Goal: Download file/media

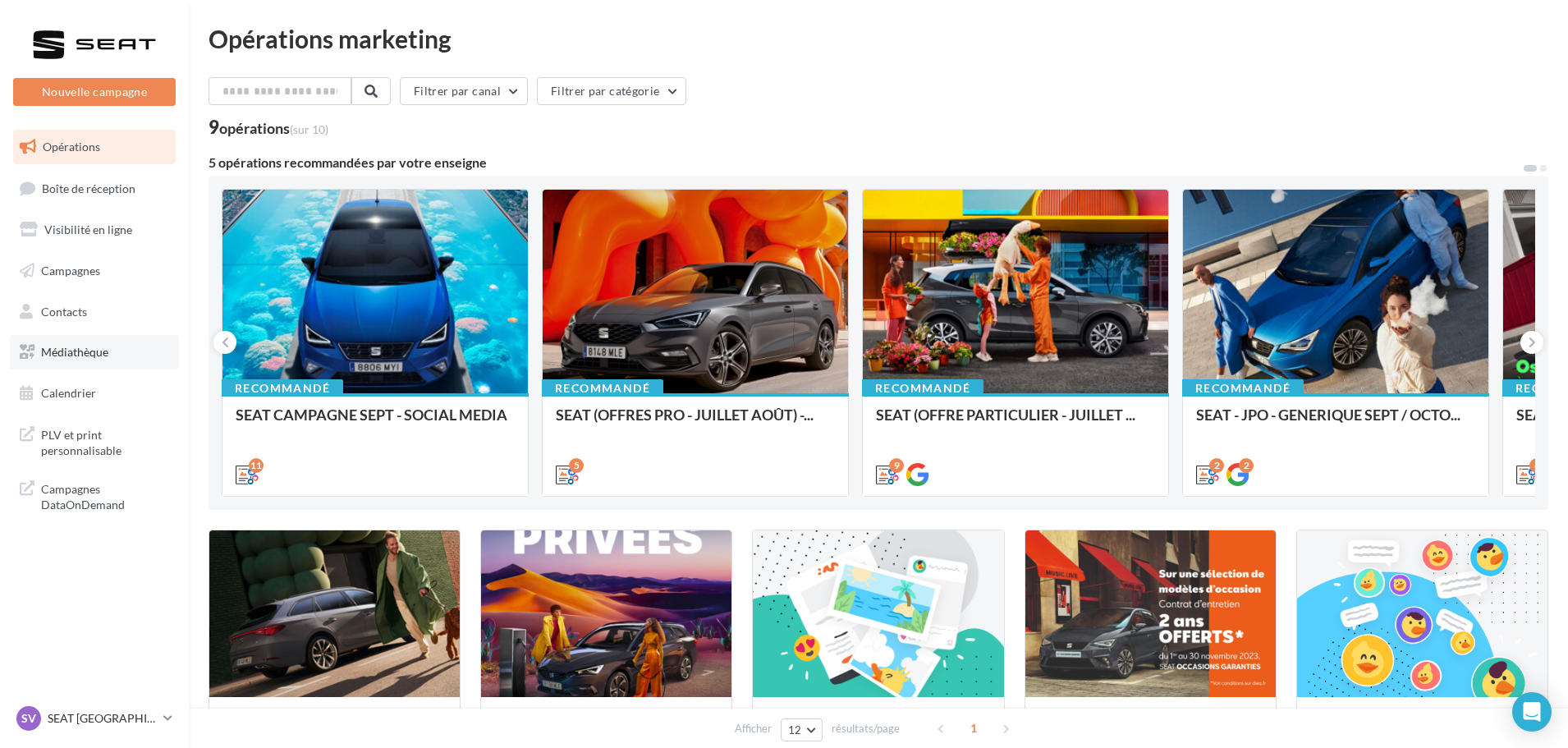
click at [45, 348] on span "Médiathèque" at bounding box center [75, 352] width 68 height 14
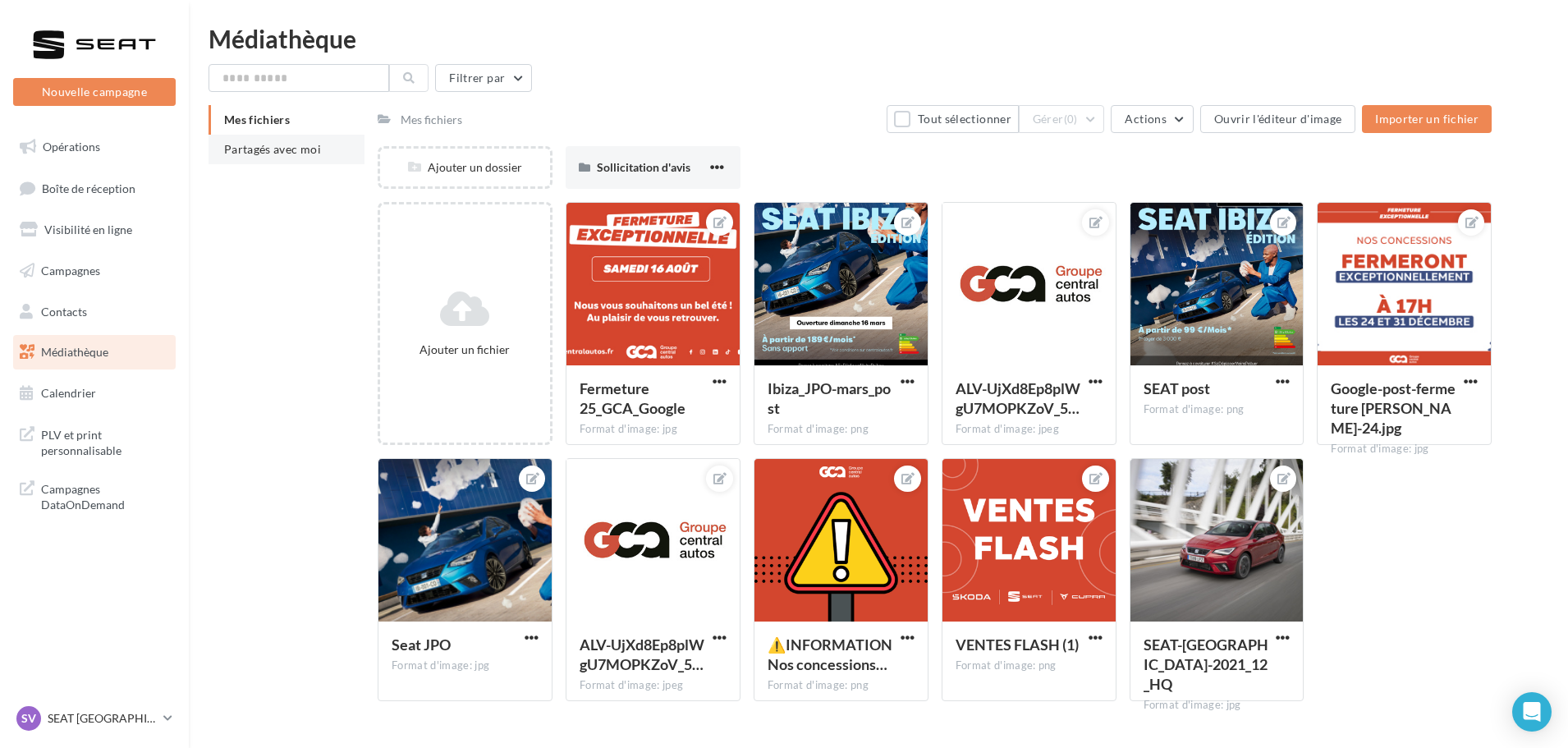
click at [230, 153] on span "Partagés avec moi" at bounding box center [271, 149] width 96 height 14
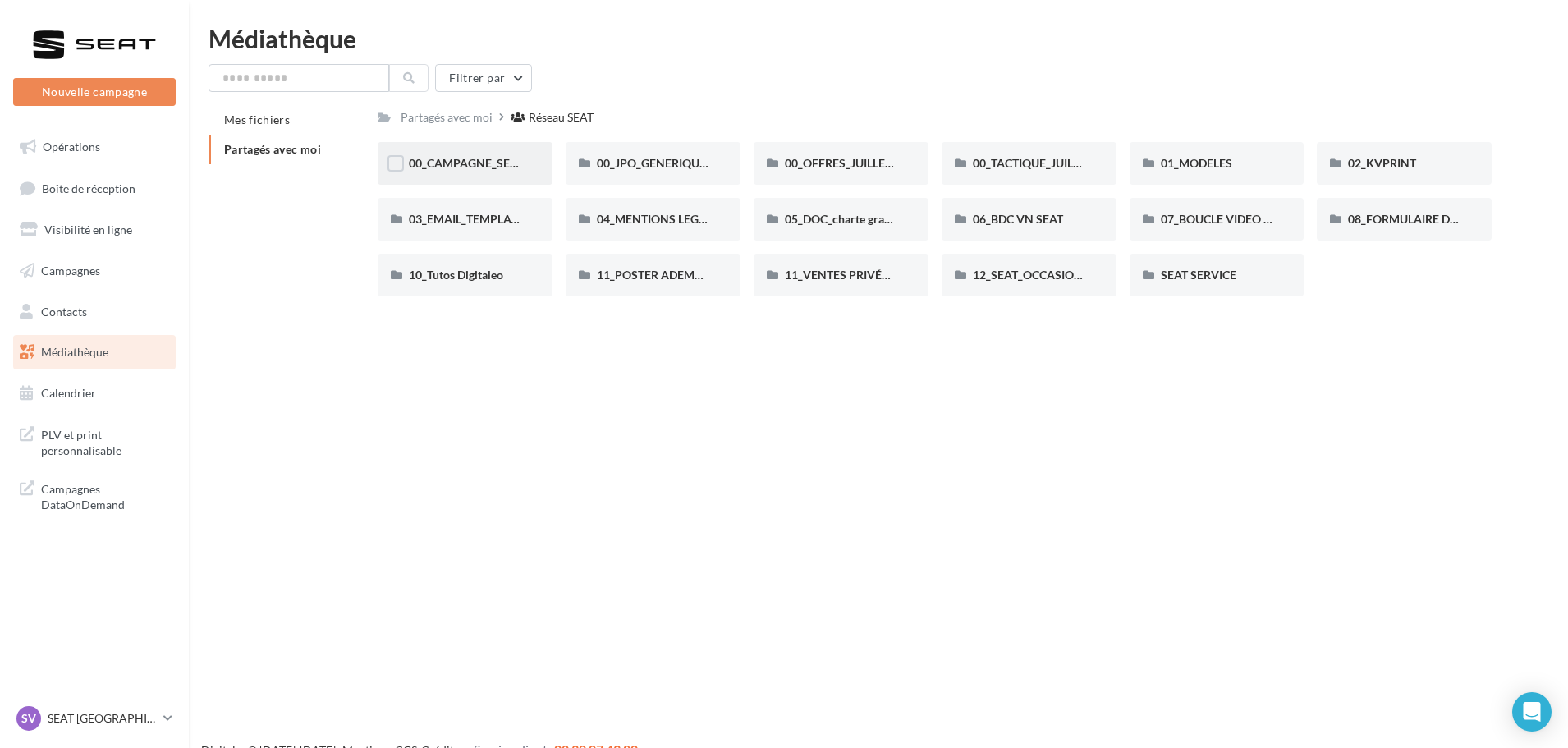
click at [502, 143] on div "00_CAMPAGNE_SEPTEMBRE" at bounding box center [465, 163] width 175 height 43
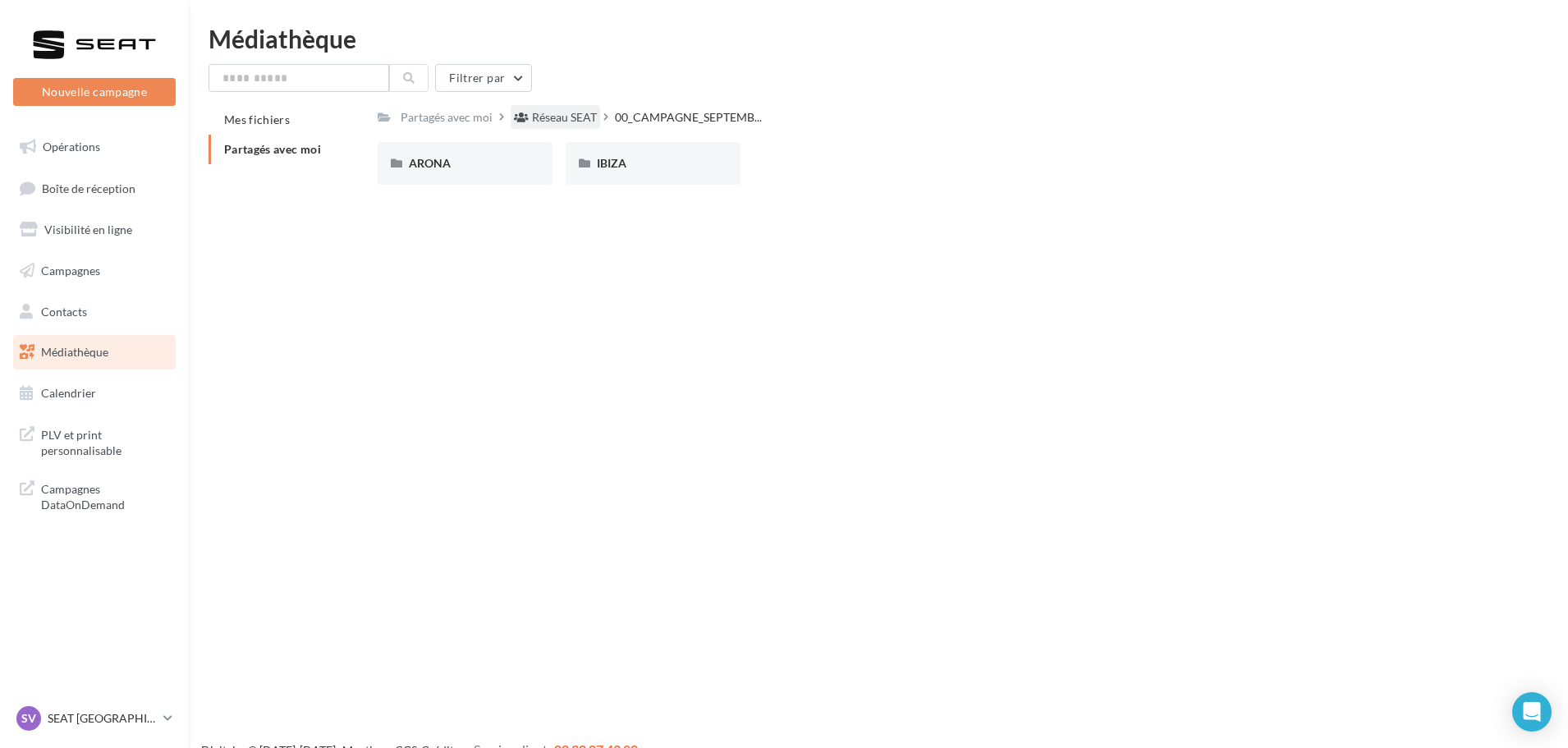
click at [589, 125] on div "Réseau SEAT" at bounding box center [564, 117] width 65 height 17
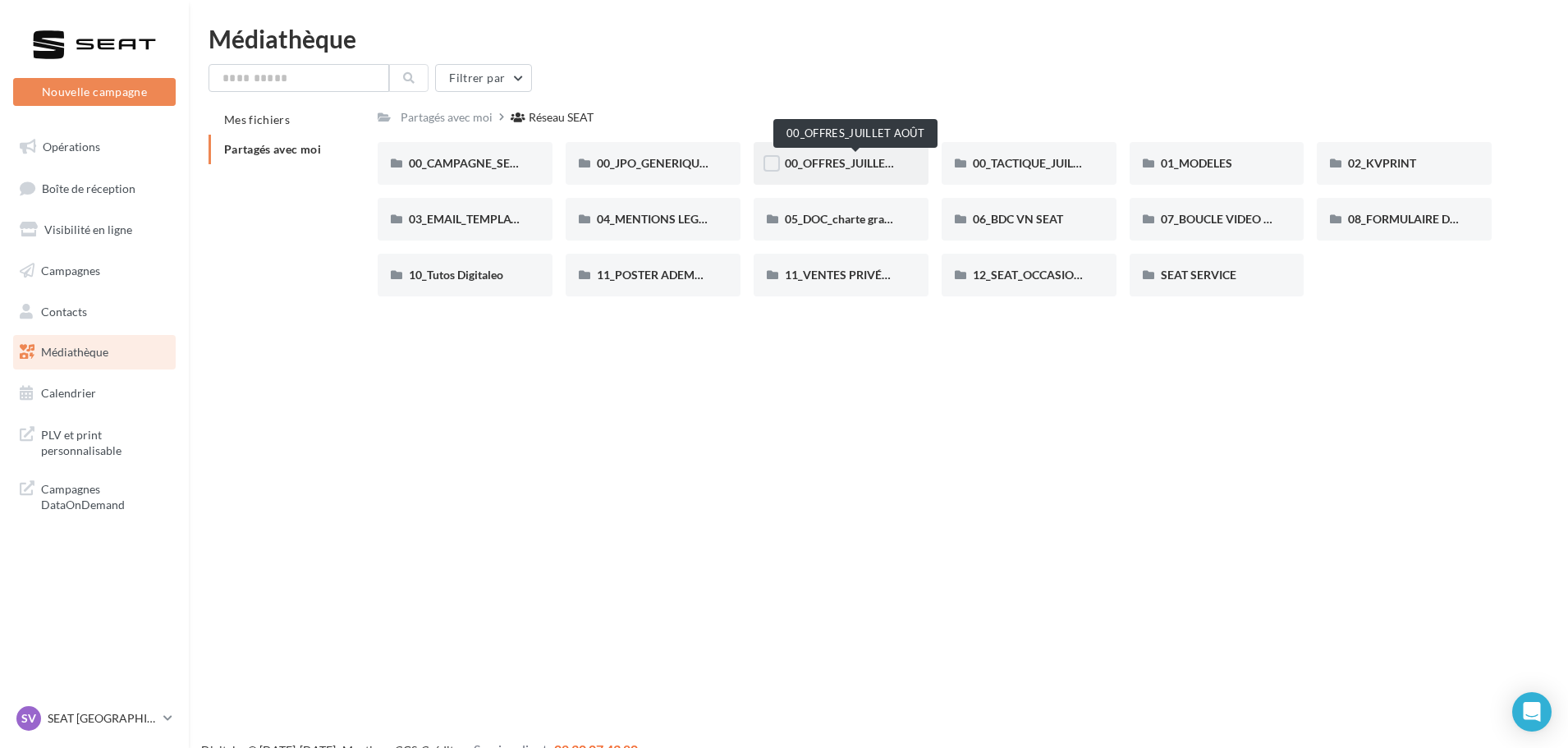
click at [866, 167] on span "00_OFFRES_JUILLET AOÛT" at bounding box center [855, 163] width 141 height 14
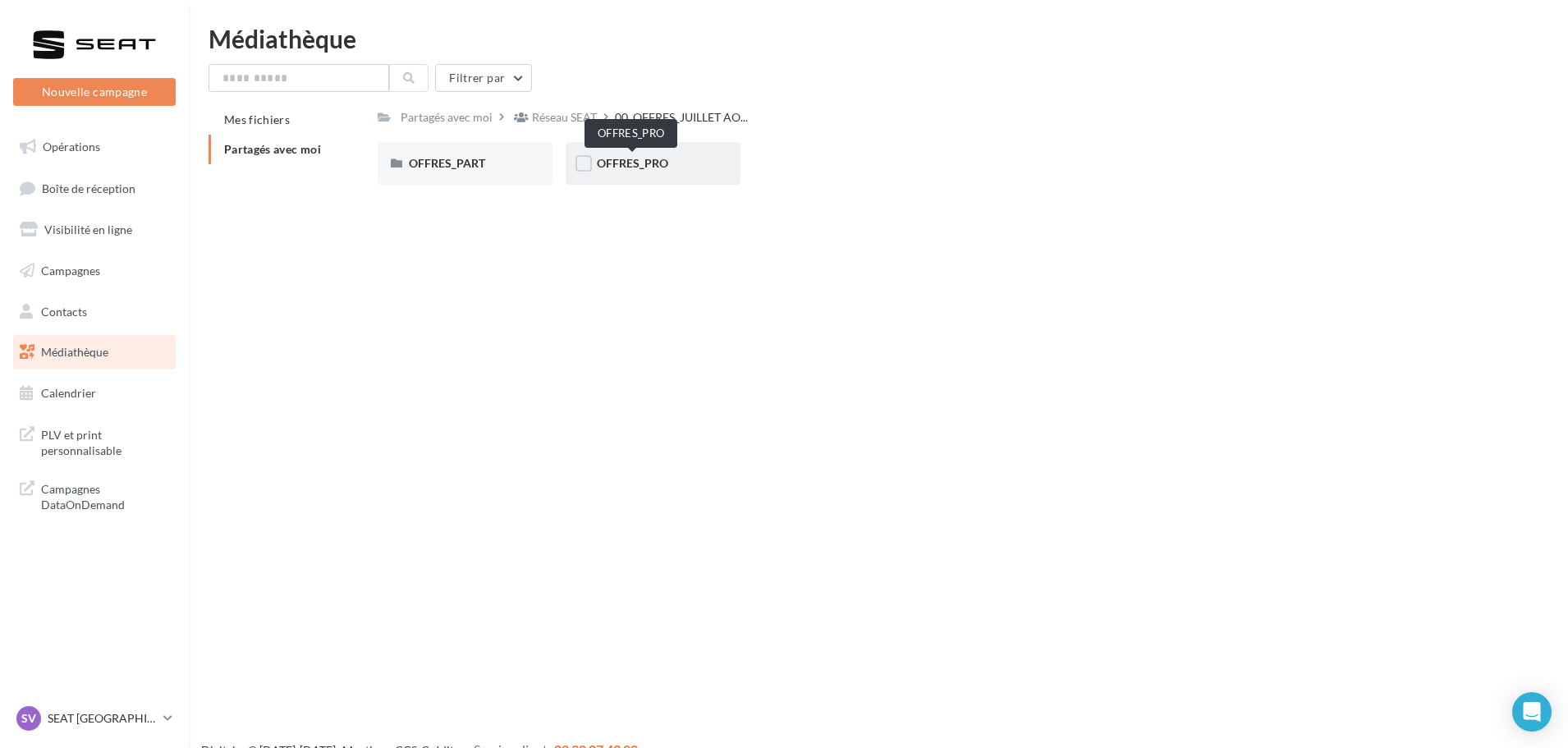
click at [615, 162] on span "OFFRES_PRO" at bounding box center [632, 163] width 72 height 14
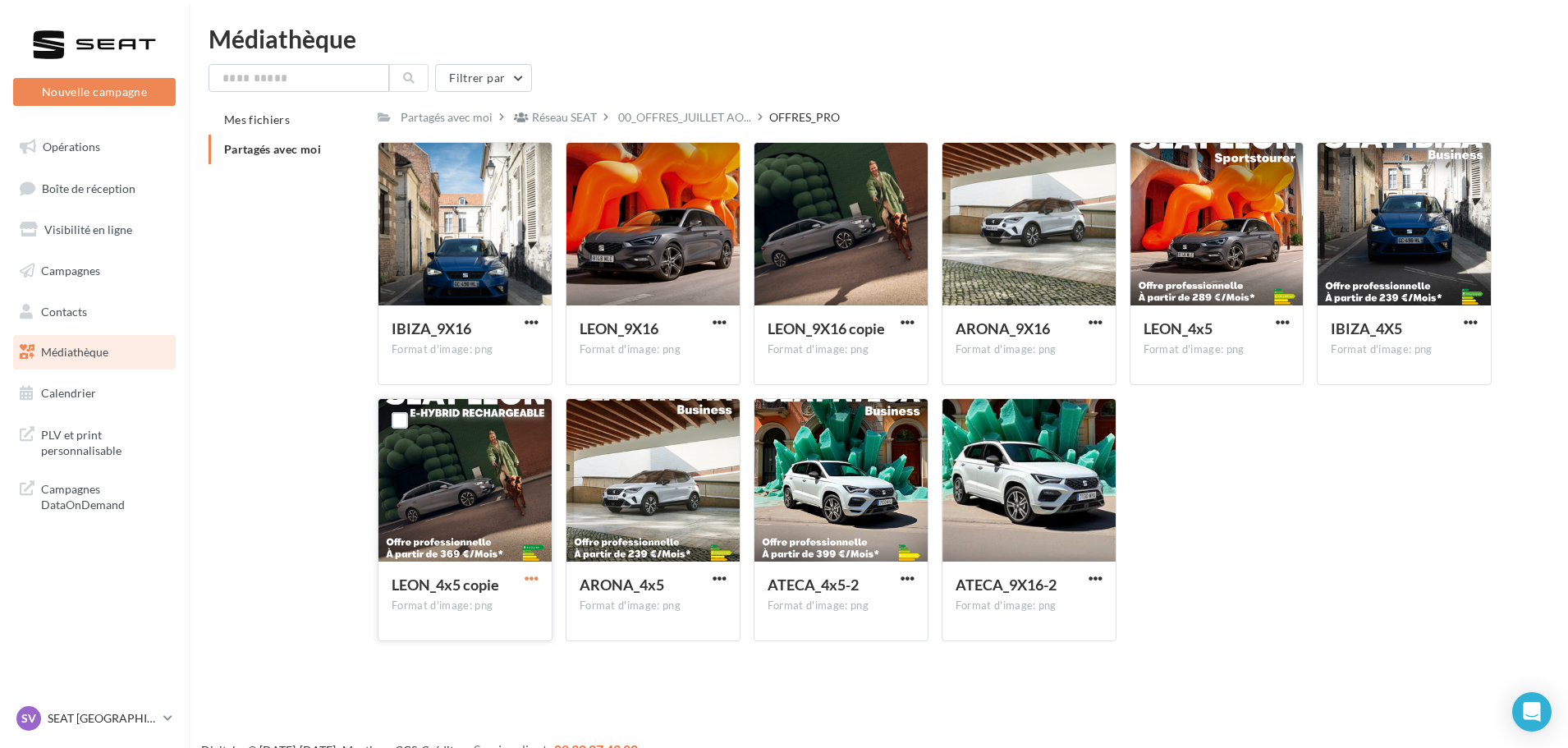
click at [536, 583] on span "button" at bounding box center [532, 579] width 14 height 14
click at [515, 597] on button "Télécharger" at bounding box center [459, 611] width 164 height 43
click at [547, 120] on div "Réseau SEAT" at bounding box center [564, 117] width 65 height 17
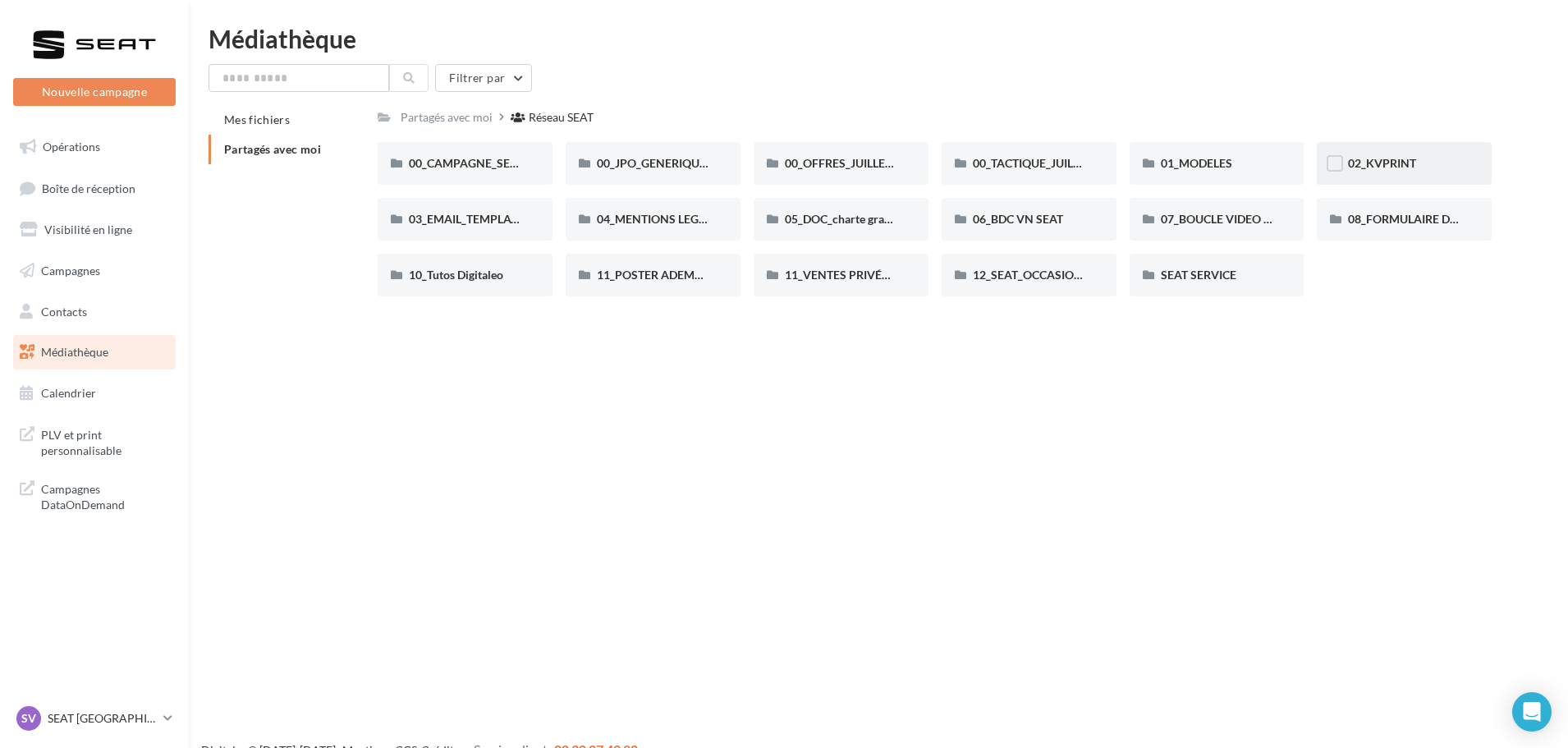
click at [1407, 174] on div "02_KVPRINT" at bounding box center [1405, 163] width 175 height 43
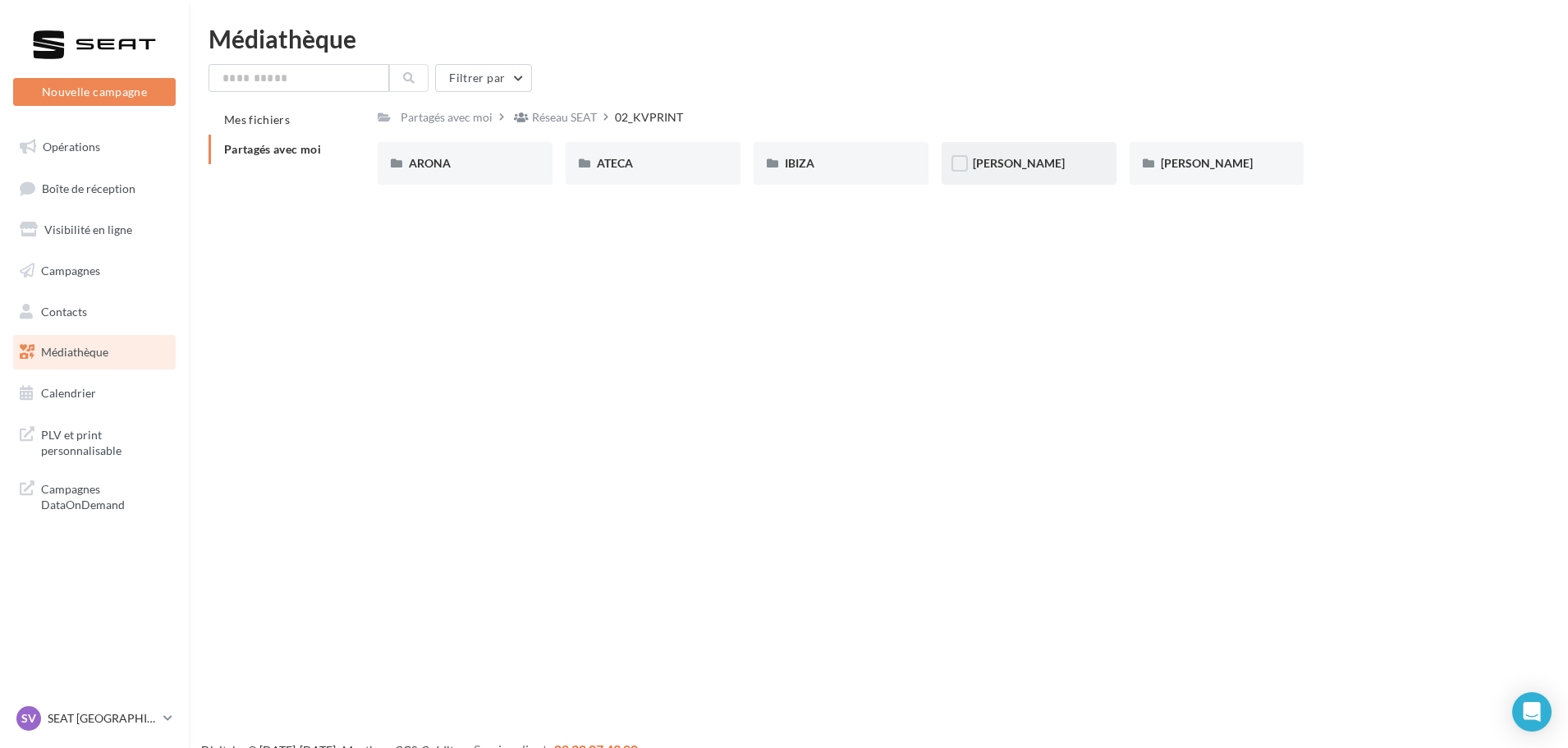
click at [1043, 166] on div "LEON" at bounding box center [1029, 163] width 112 height 17
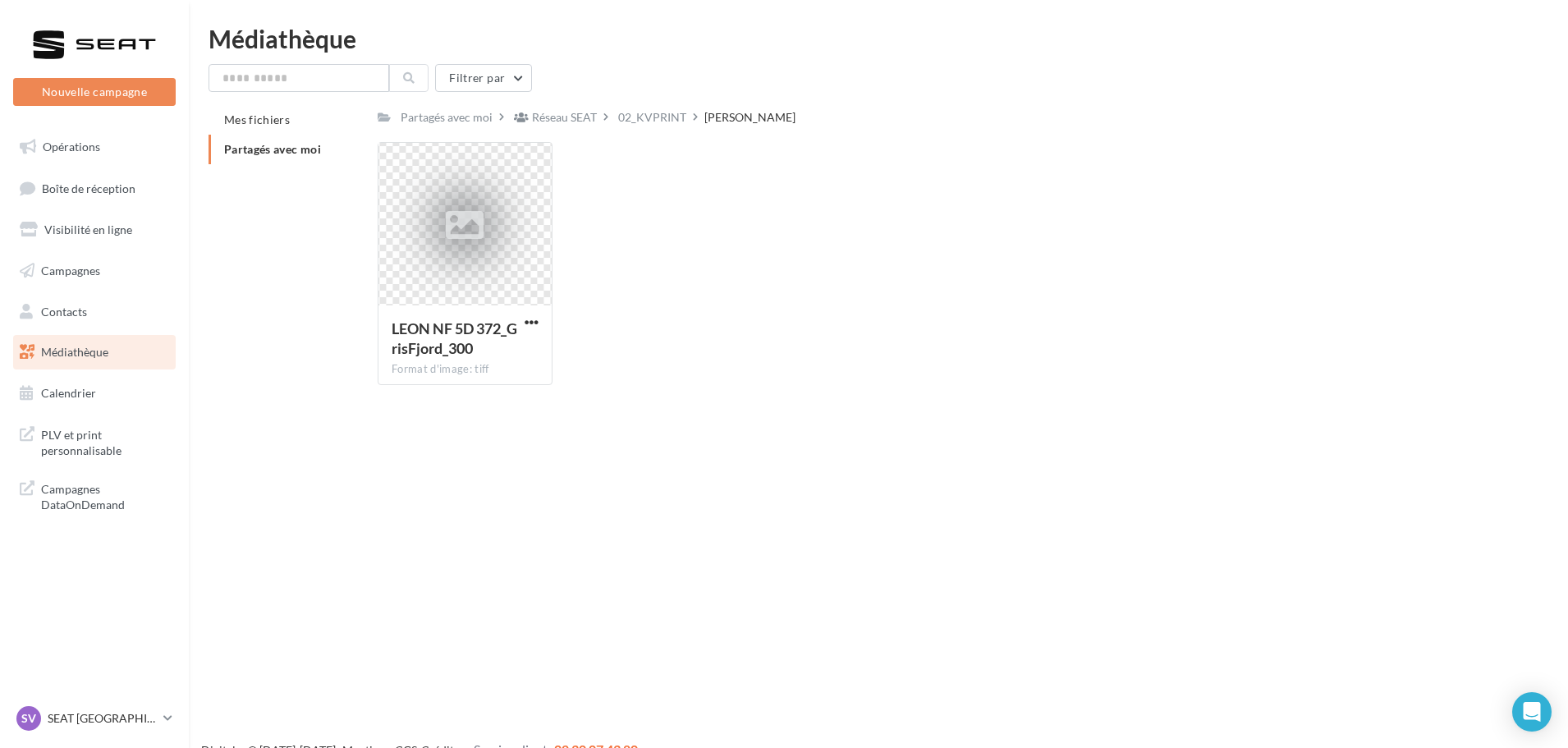
click at [570, 125] on div "Réseau SEAT" at bounding box center [564, 117] width 65 height 17
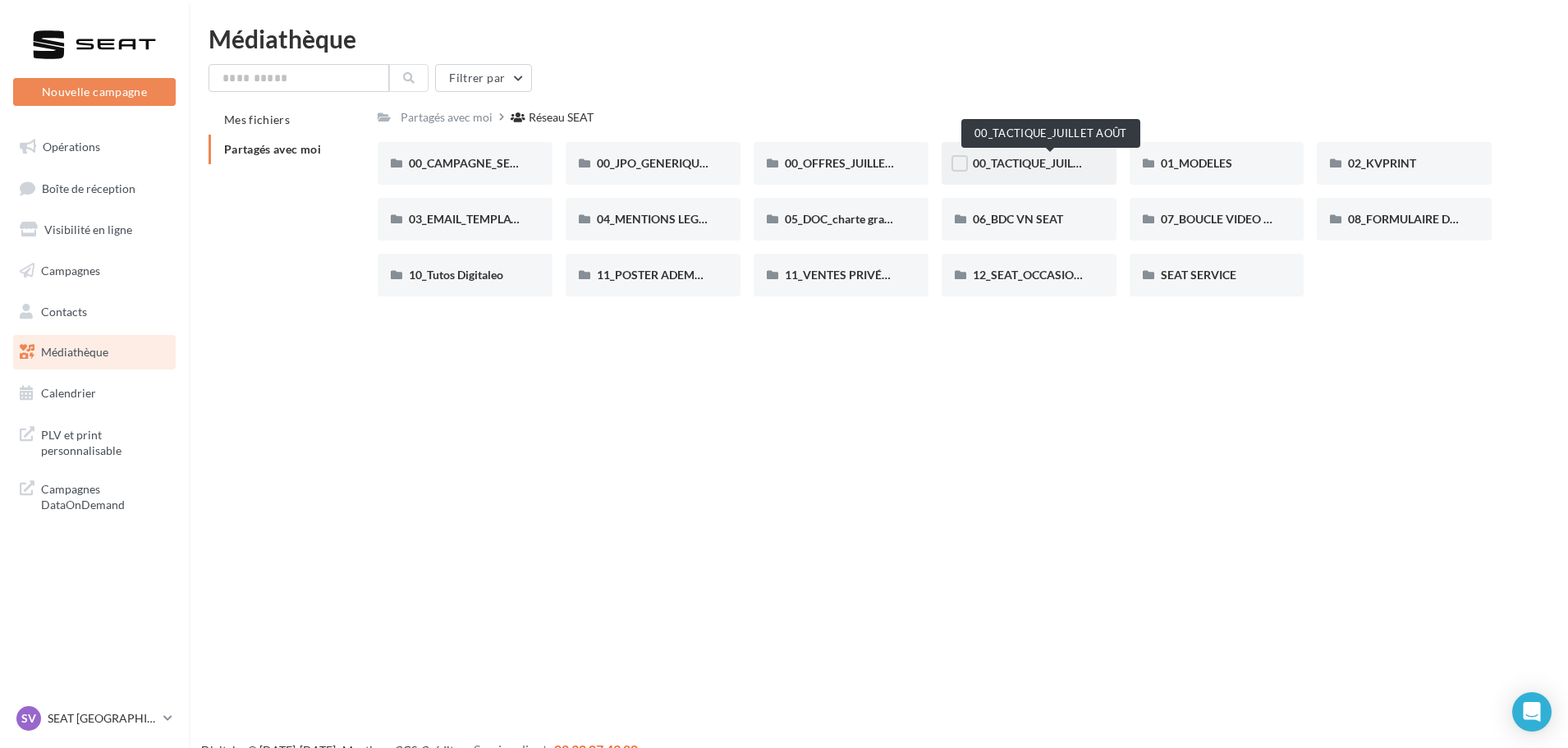
click at [1005, 163] on span "00_TACTIQUE_JUILLET AOÛT" at bounding box center [1050, 163] width 153 height 14
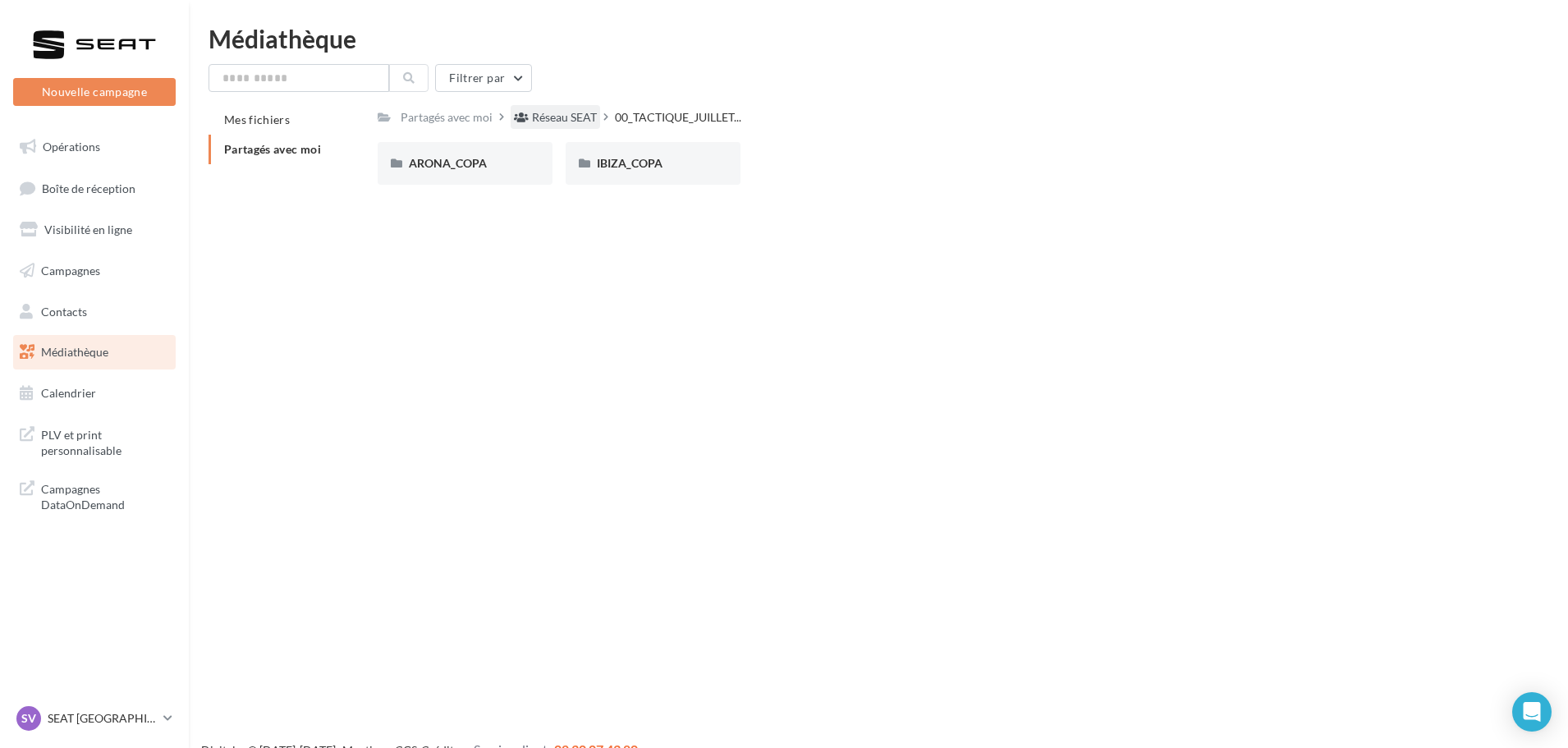
click at [573, 110] on div "Réseau SEAT" at bounding box center [564, 117] width 65 height 17
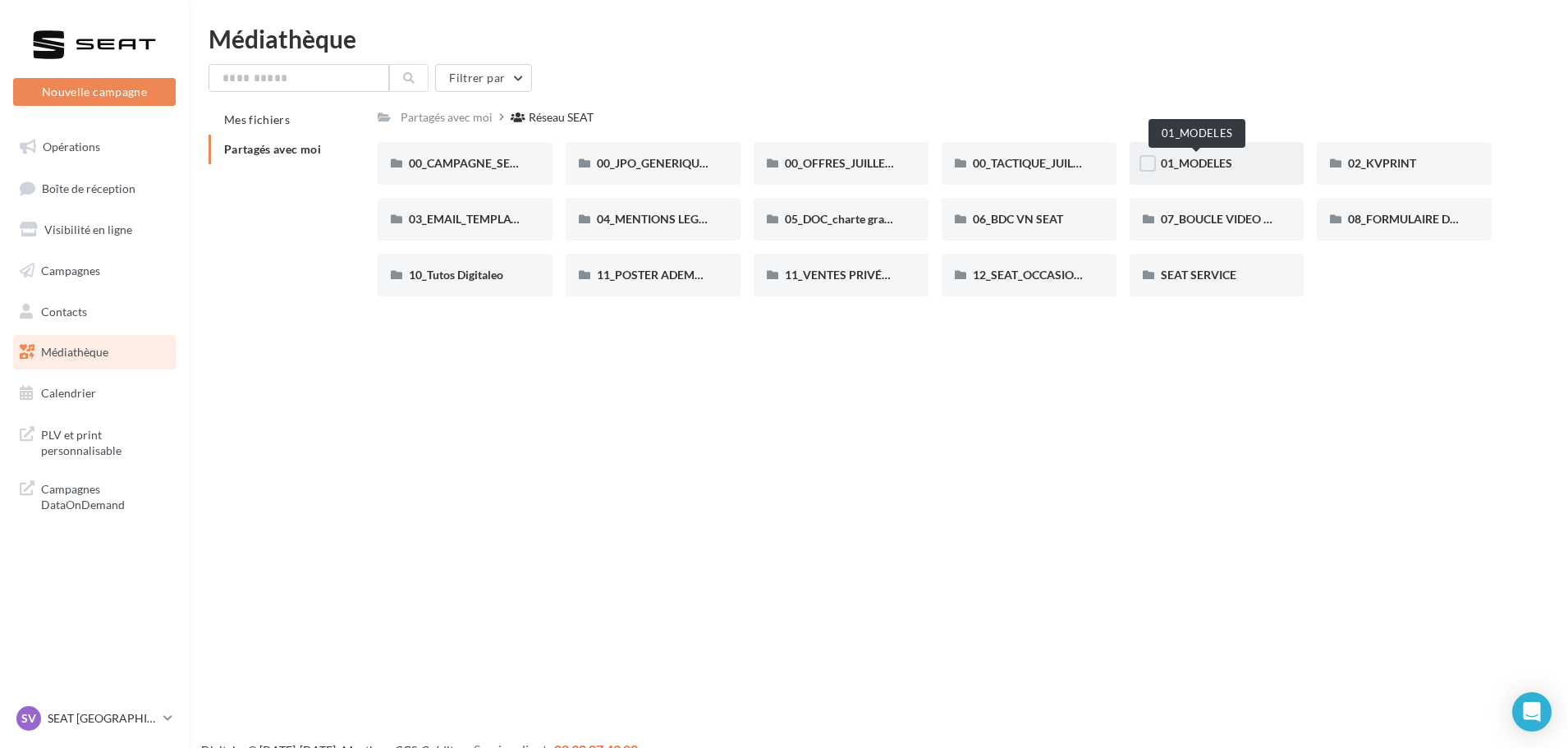
click at [1194, 158] on span "01_MODELES" at bounding box center [1197, 163] width 72 height 14
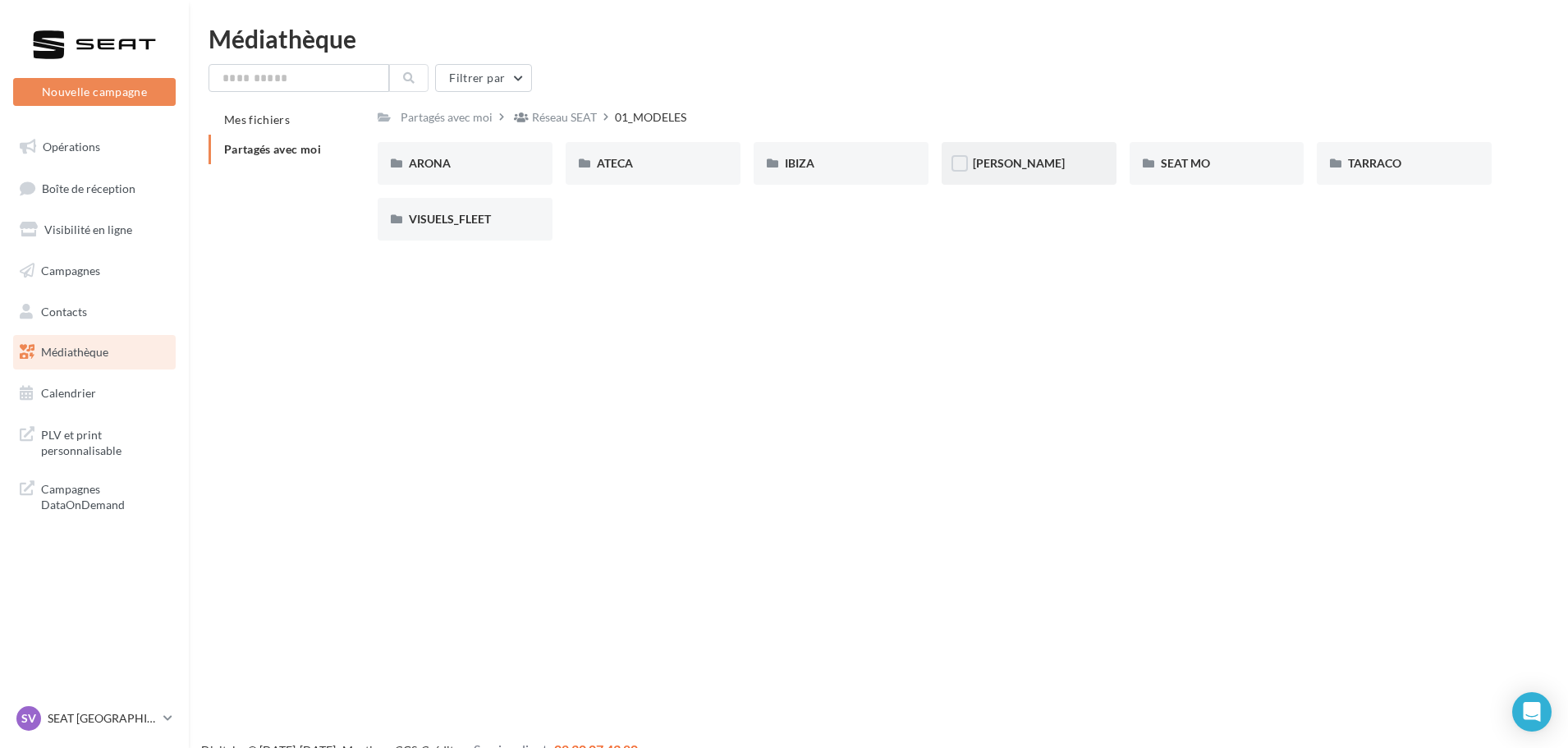
click at [1021, 165] on div "LEON" at bounding box center [1029, 163] width 112 height 17
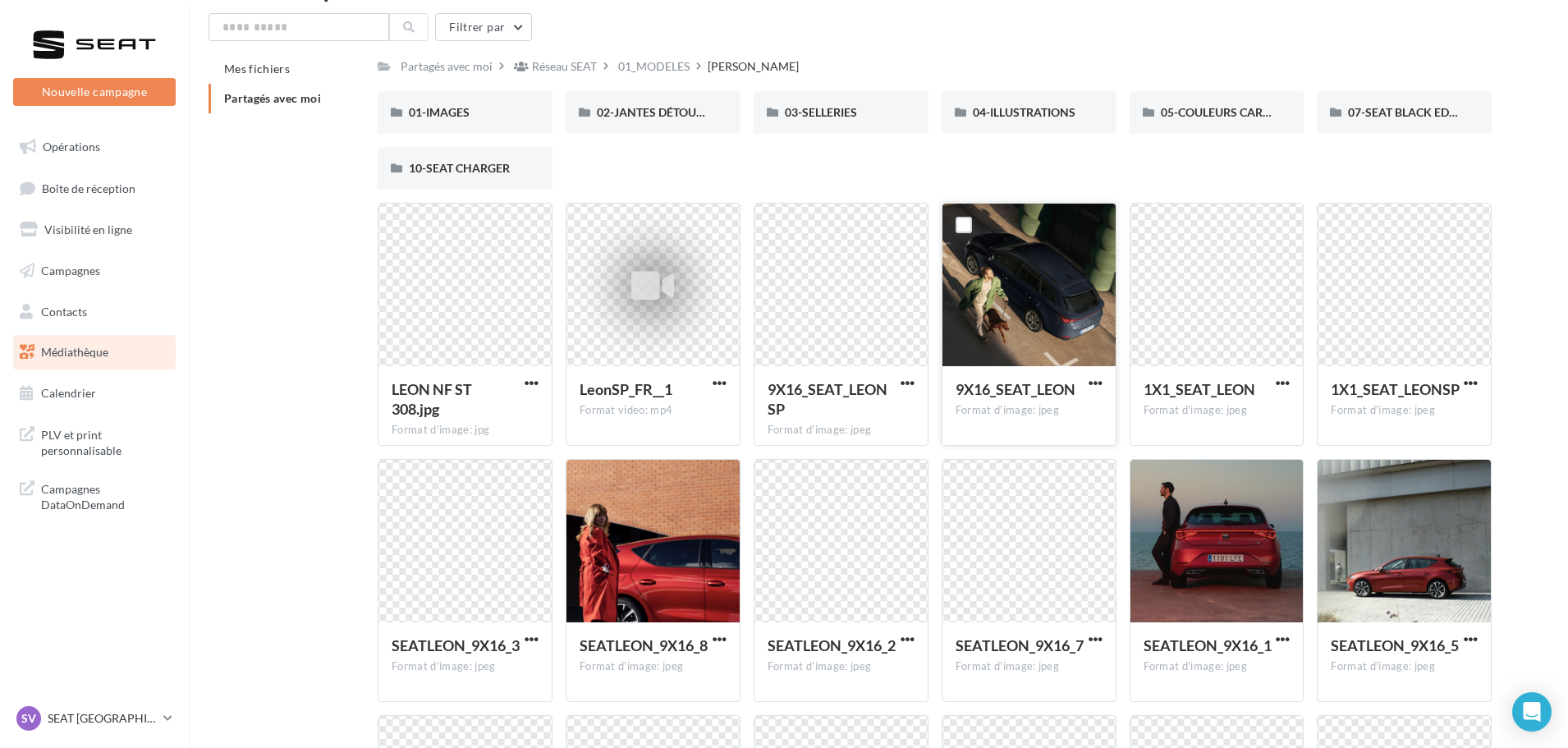
scroll to position [26, 0]
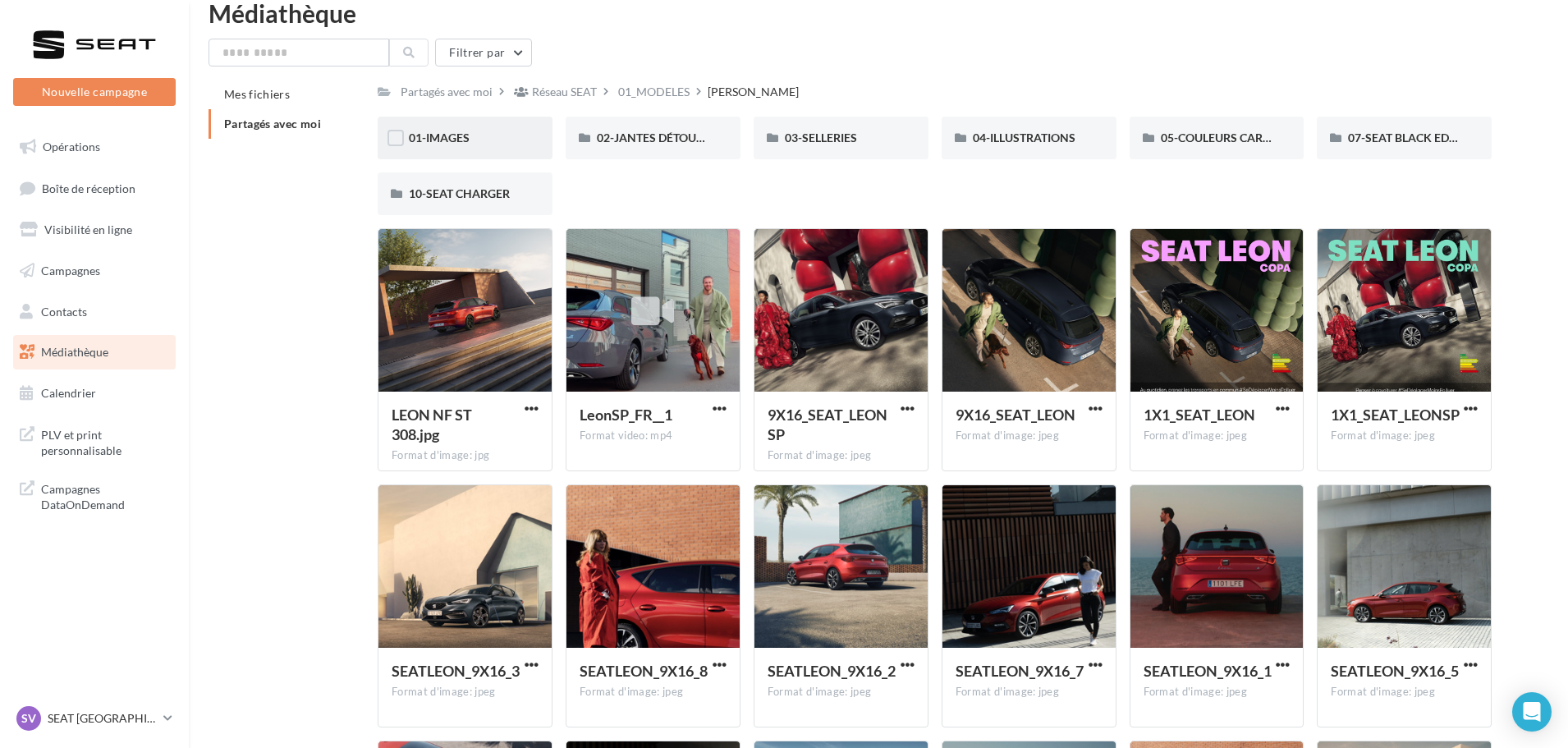
click at [488, 129] on div "01-IMAGES" at bounding box center [464, 137] width 112 height 17
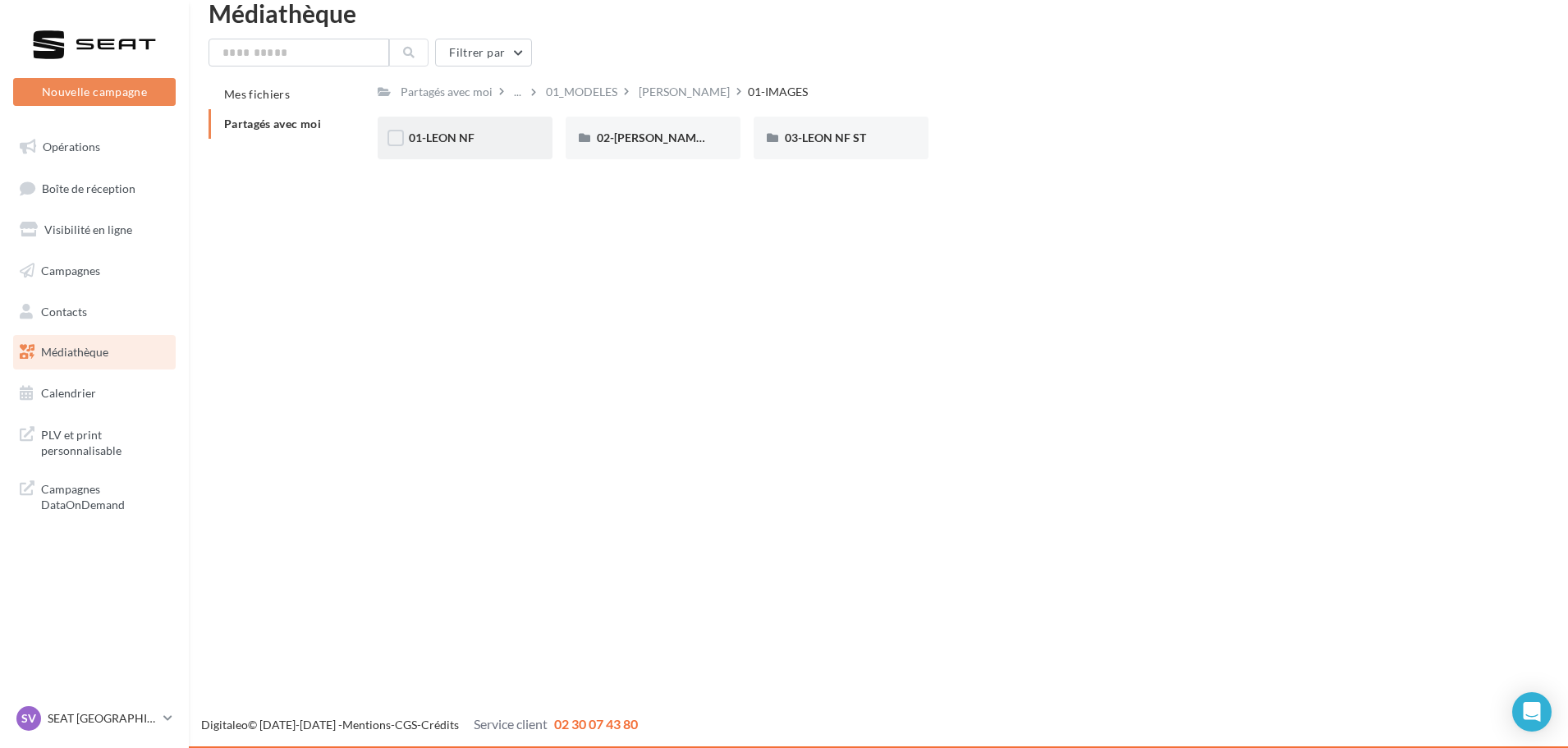
click at [473, 137] on div "01-LEON NF" at bounding box center [464, 137] width 112 height 17
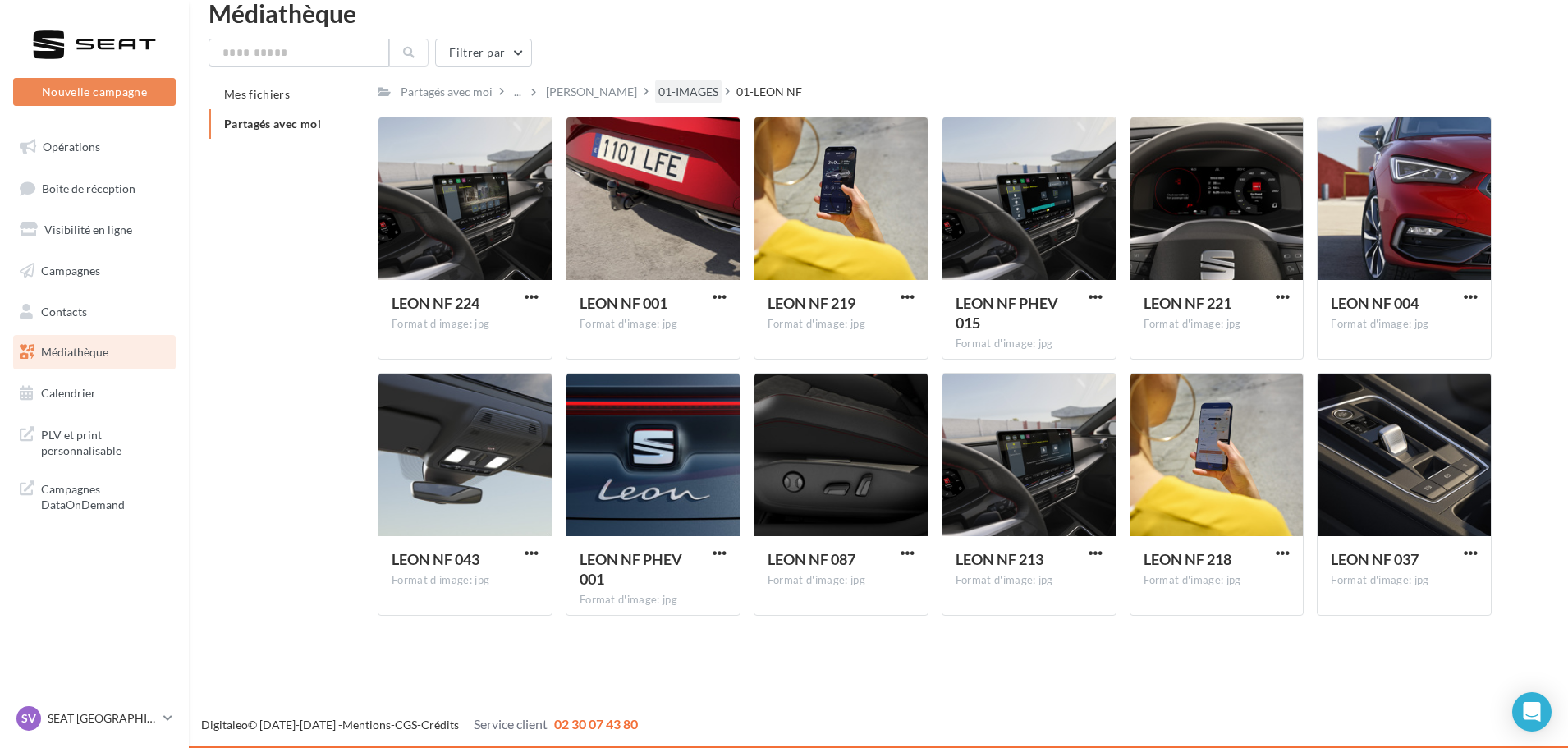
click at [658, 90] on div "01-IMAGES" at bounding box center [688, 92] width 60 height 17
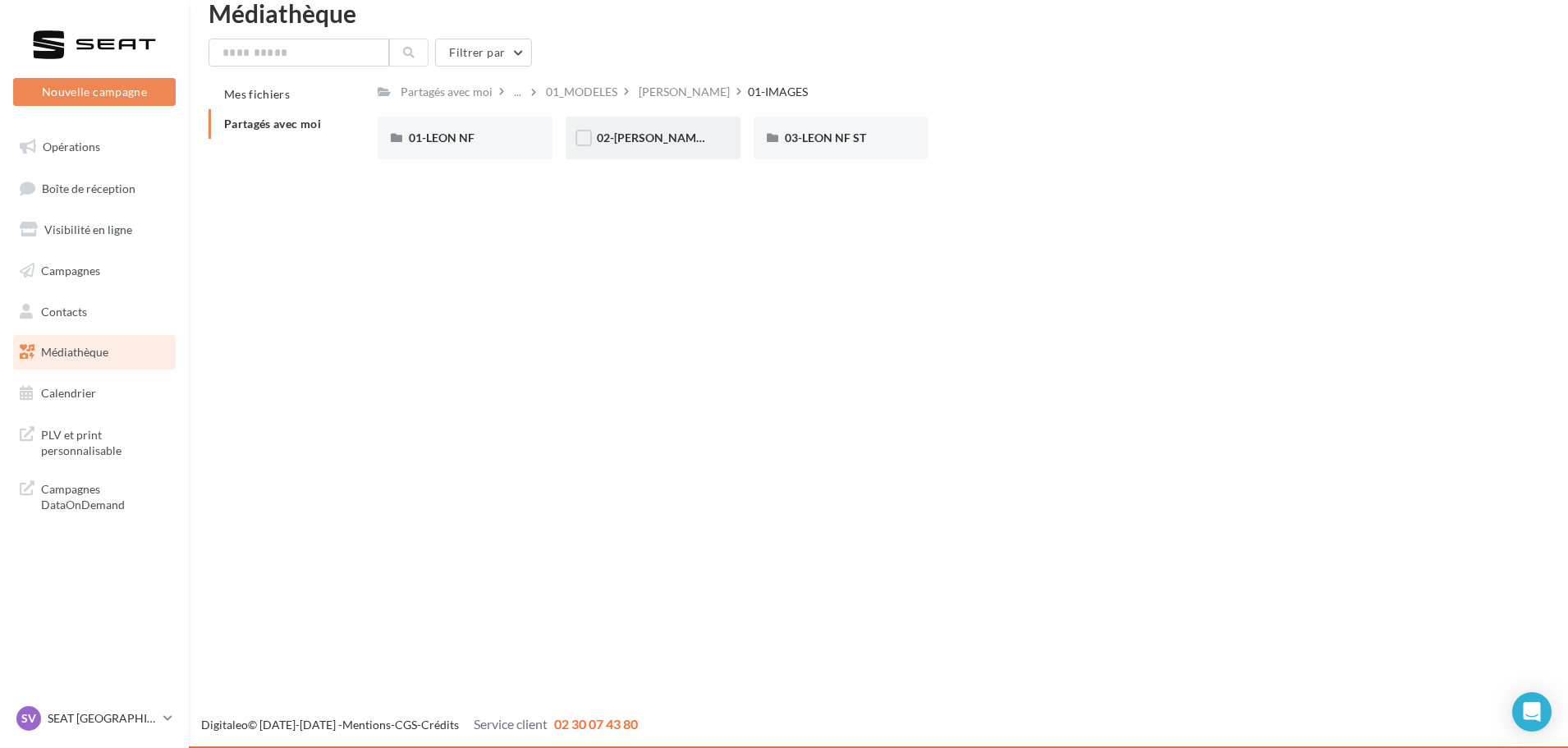
click at [638, 151] on div "02-LEON NF 5D" at bounding box center [653, 137] width 175 height 43
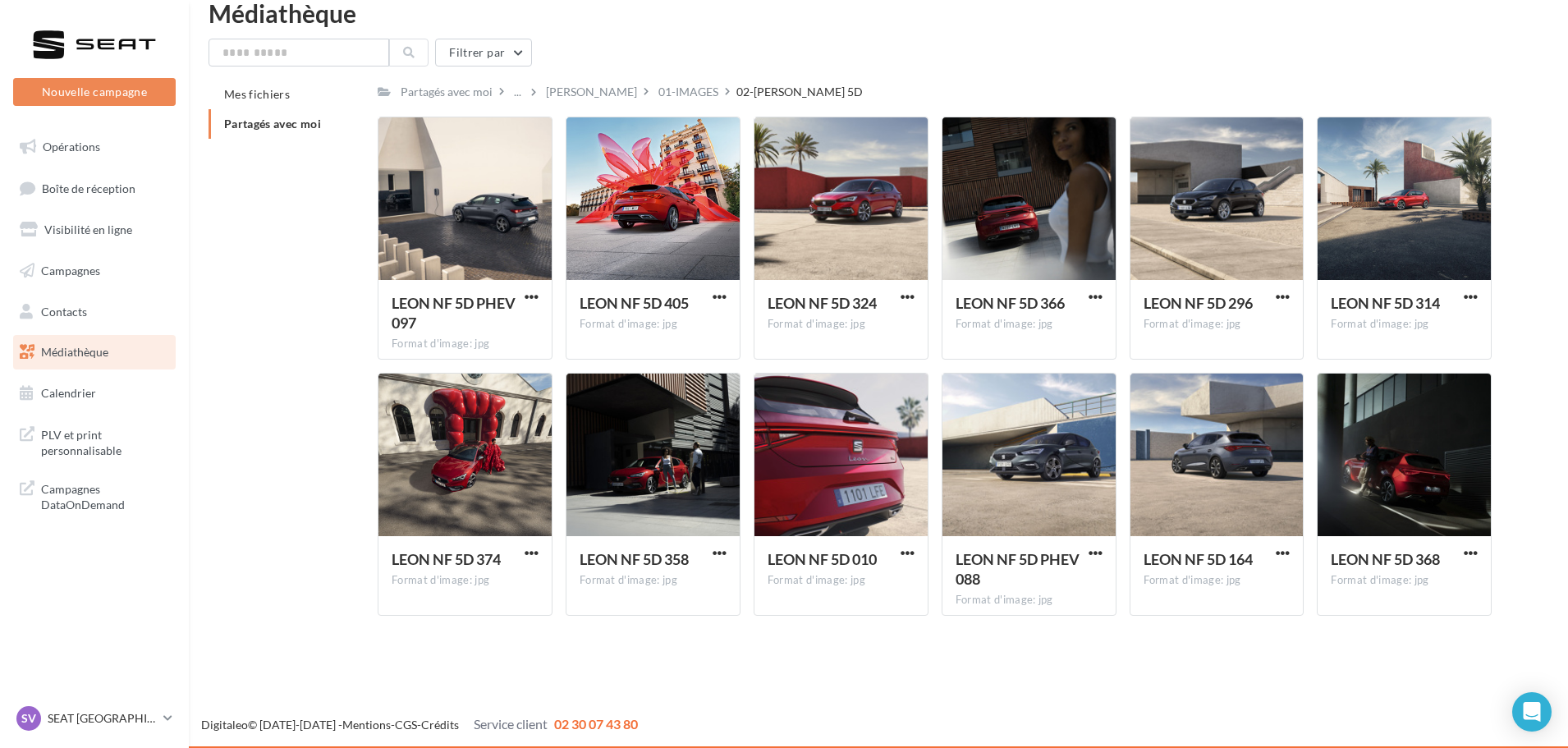
click at [658, 90] on div "01-IMAGES" at bounding box center [688, 92] width 60 height 17
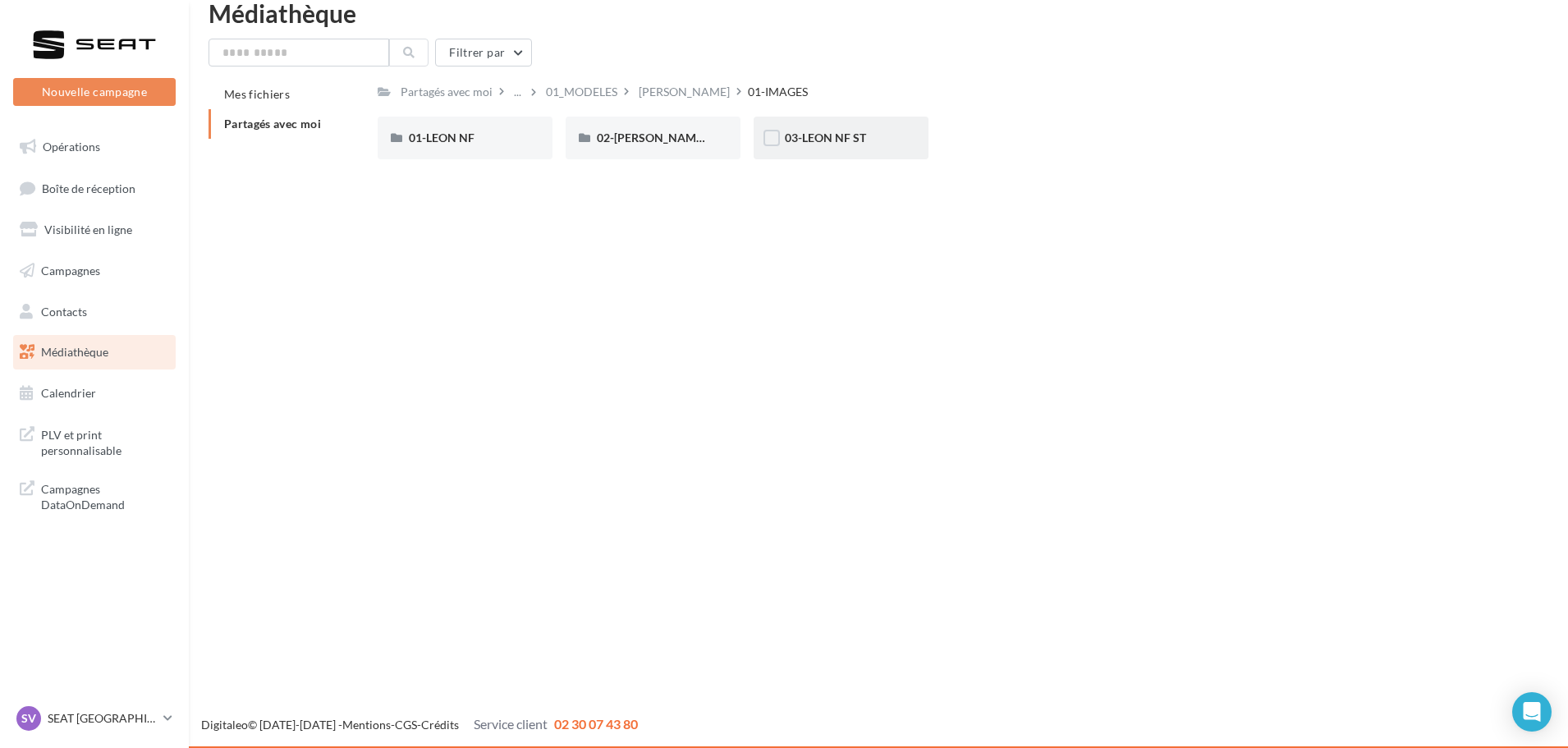
click at [847, 121] on div "03-LEON NF ST" at bounding box center [841, 137] width 175 height 43
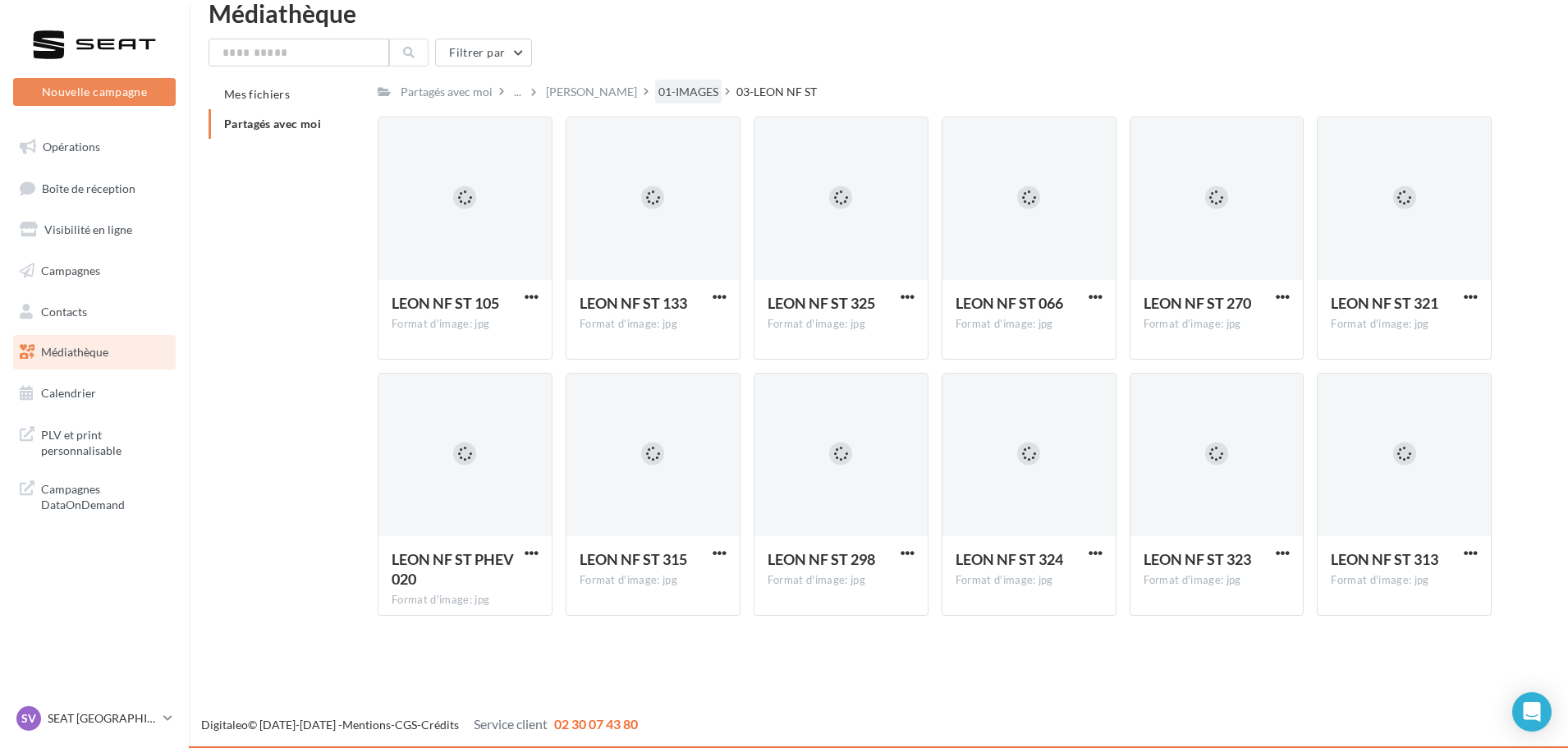
click at [658, 89] on div "01-IMAGES" at bounding box center [688, 92] width 60 height 17
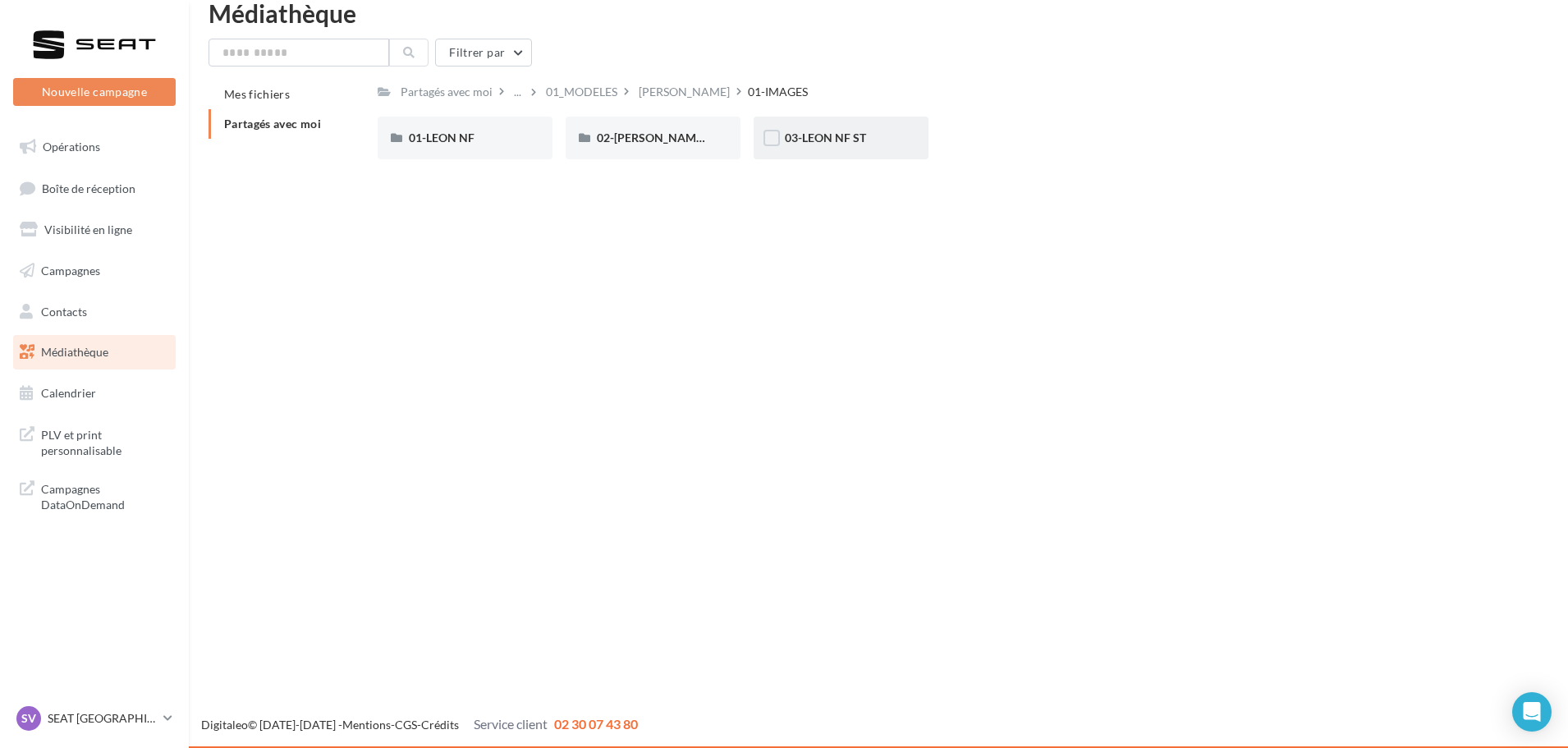
click at [854, 147] on div "03-LEON NF ST" at bounding box center [841, 137] width 175 height 43
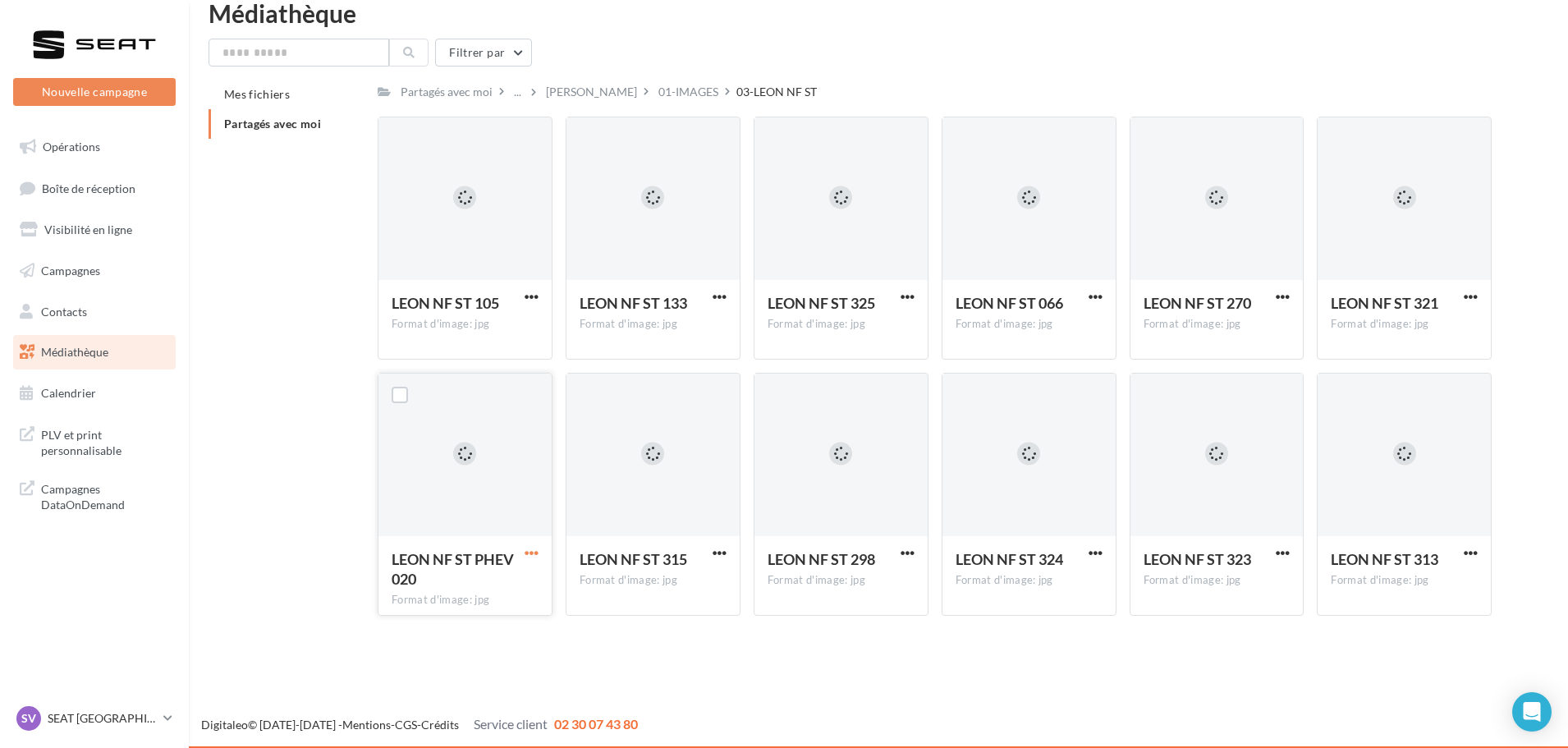
click at [530, 550] on span "button" at bounding box center [532, 553] width 14 height 14
click at [499, 575] on button "Télécharger" at bounding box center [459, 585] width 164 height 43
